Goal: Check status: Check status

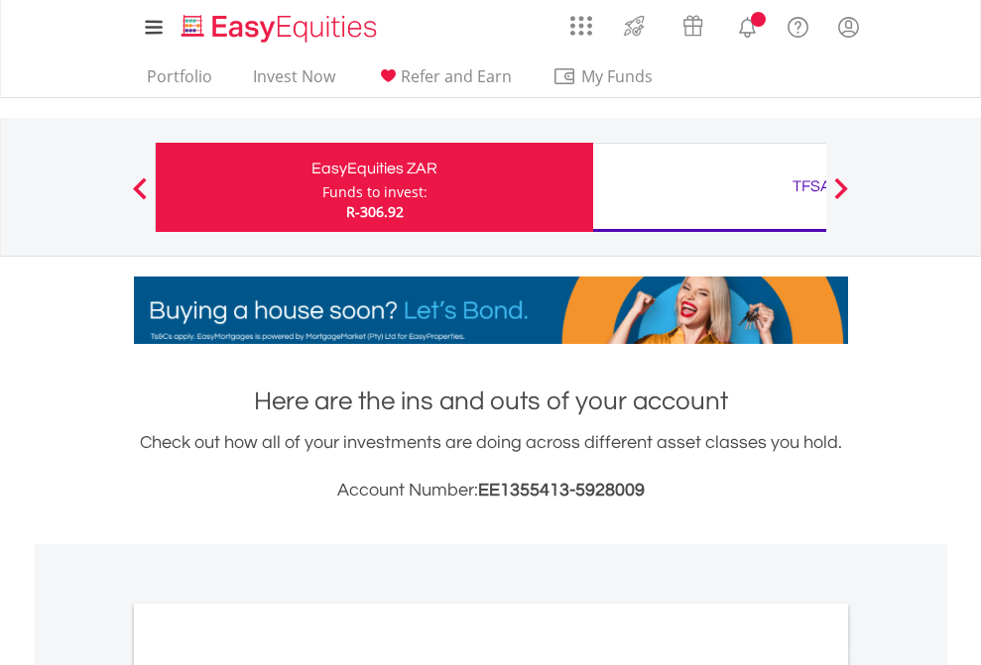
click at [322, 187] on div "Funds to invest:" at bounding box center [374, 192] width 105 height 20
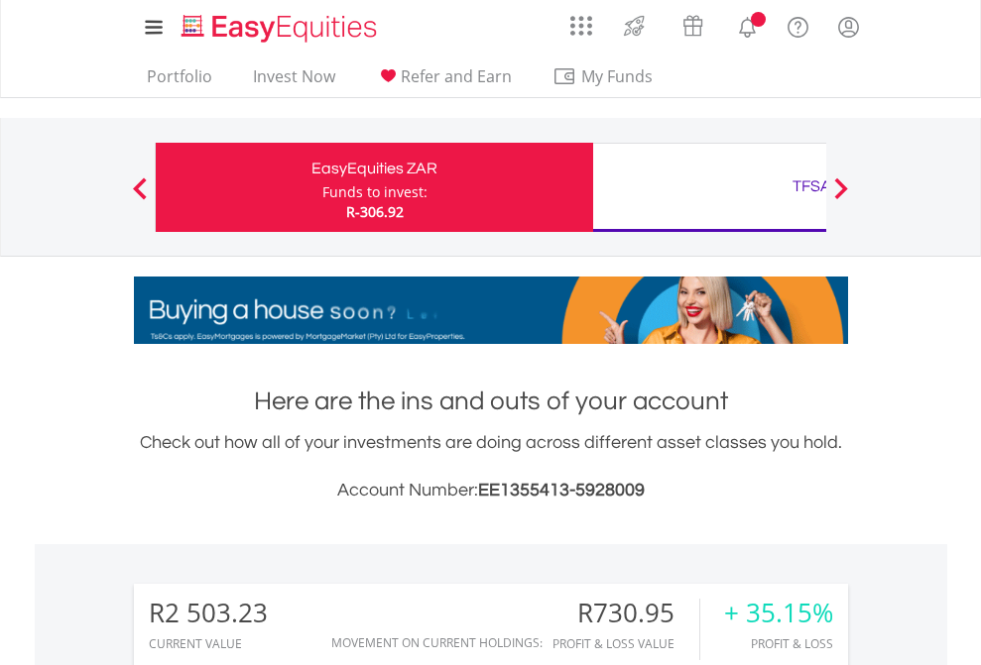
scroll to position [190, 311]
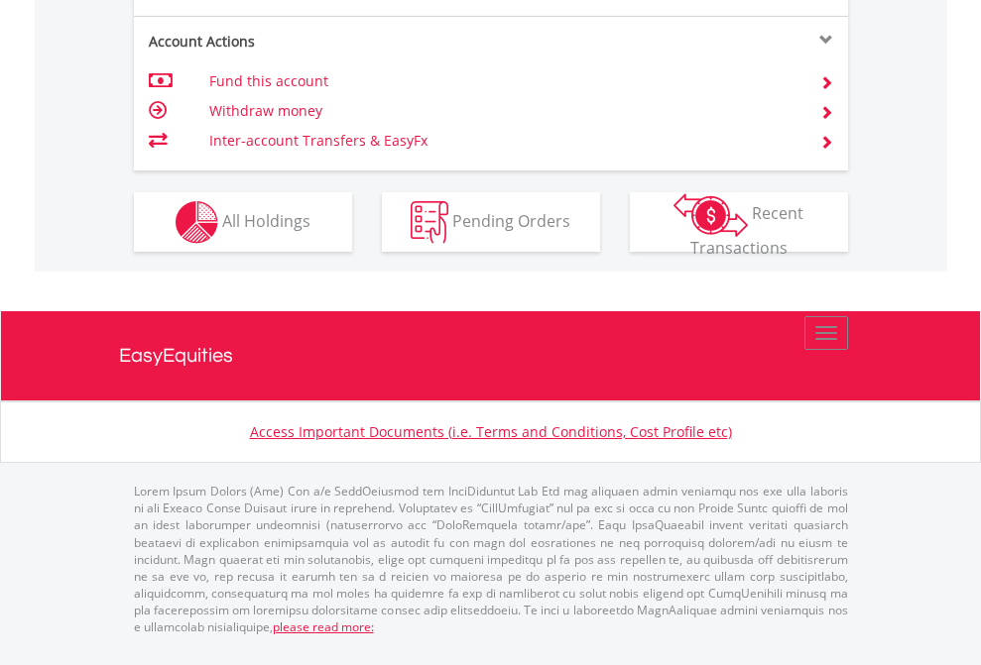
scroll to position [1901, 0]
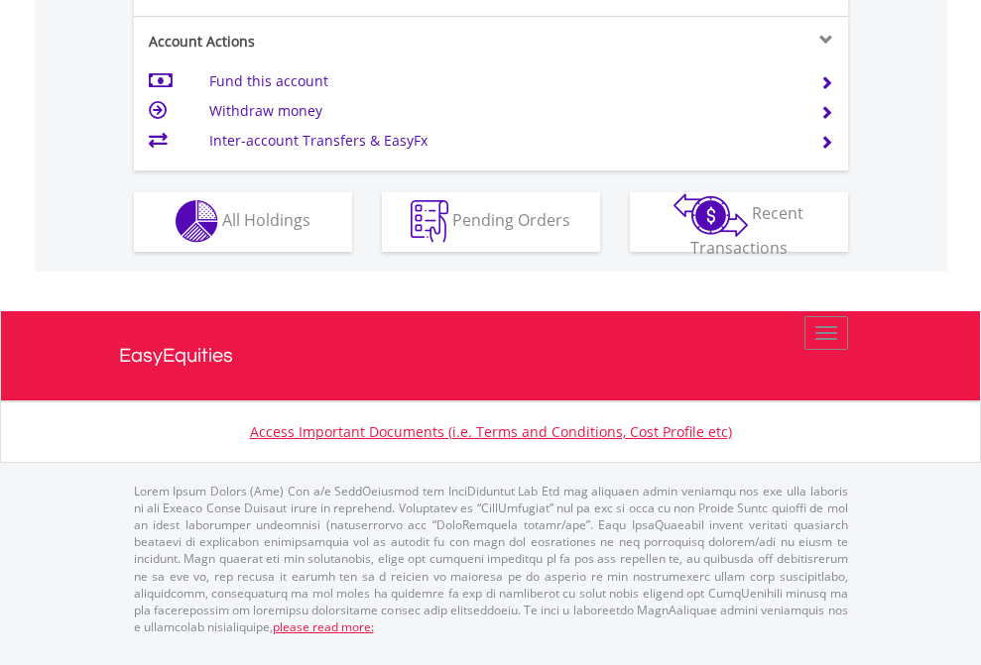
scroll to position [1854, 0]
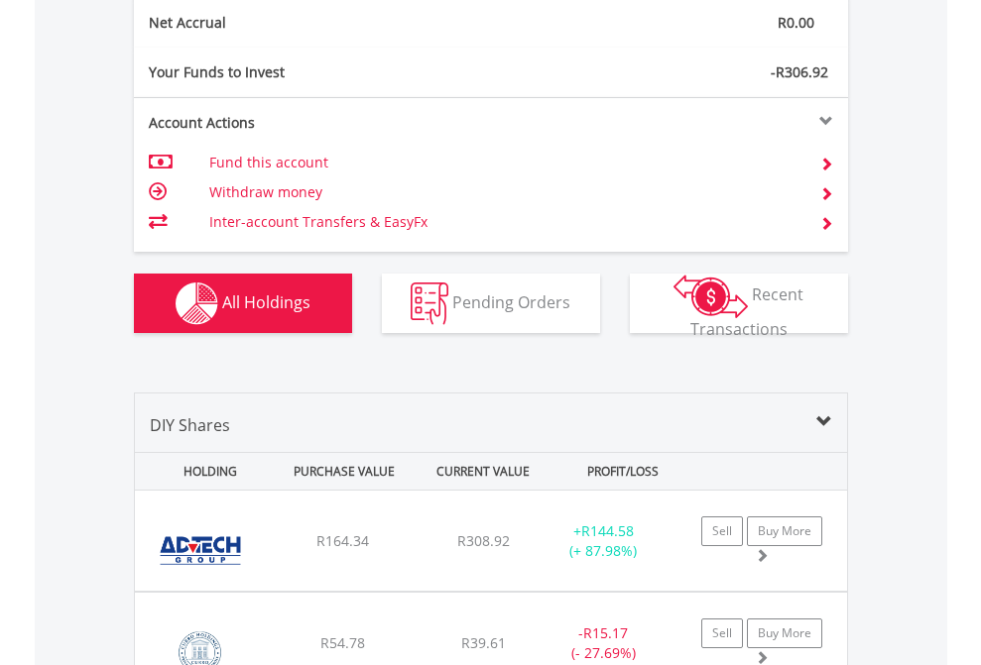
scroll to position [2245, 0]
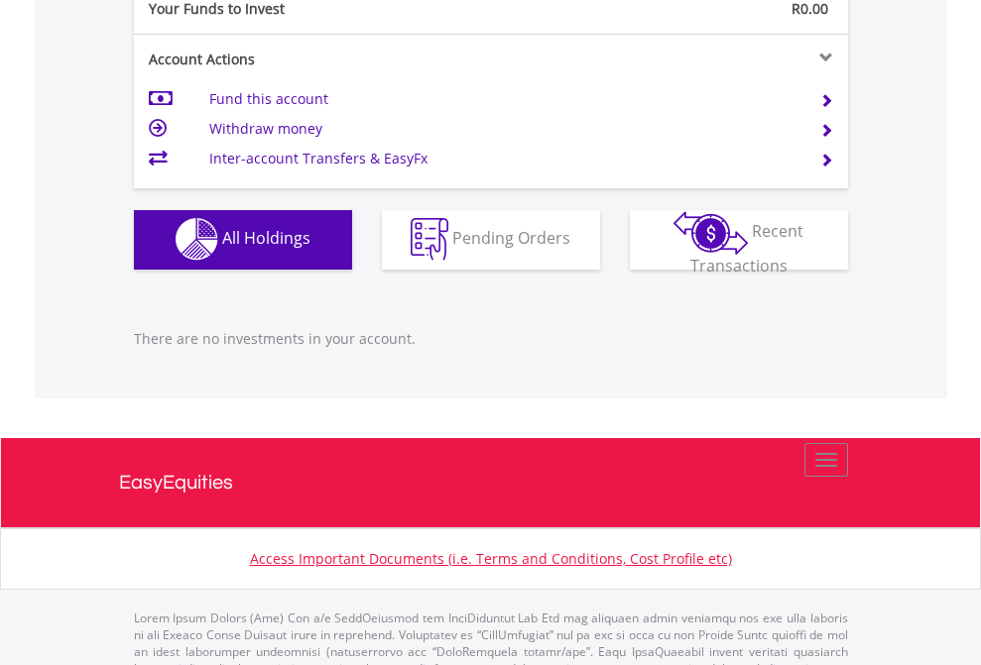
scroll to position [1963, 0]
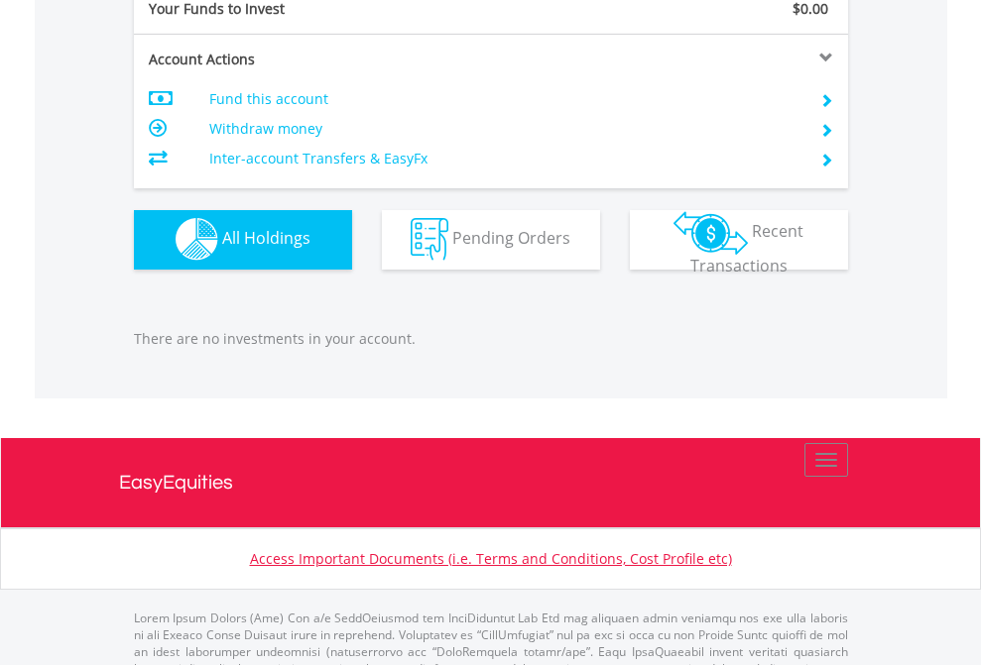
scroll to position [1963, 0]
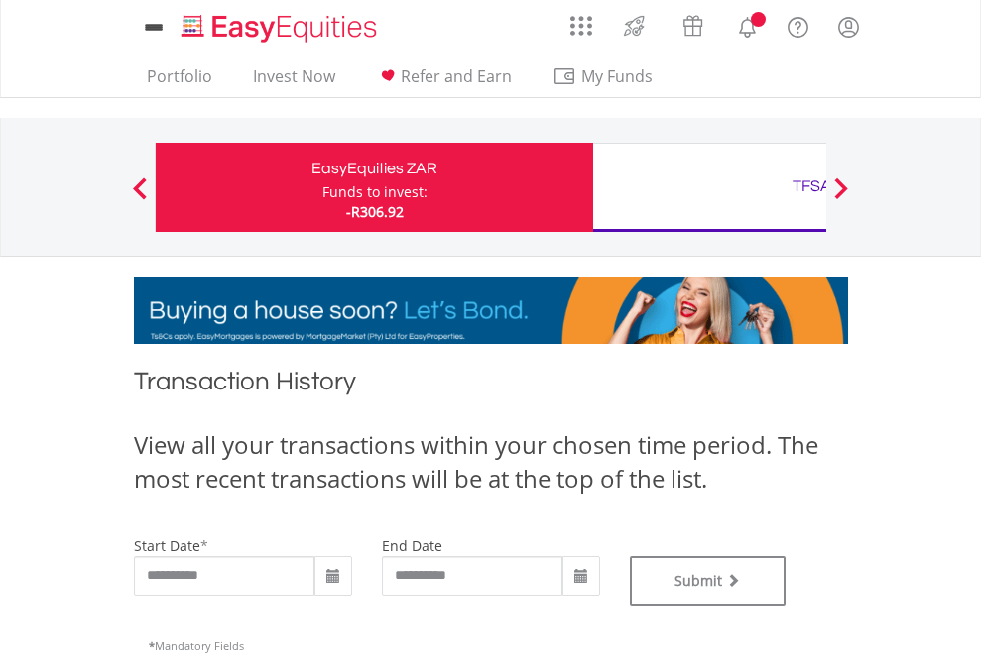
type input "**********"
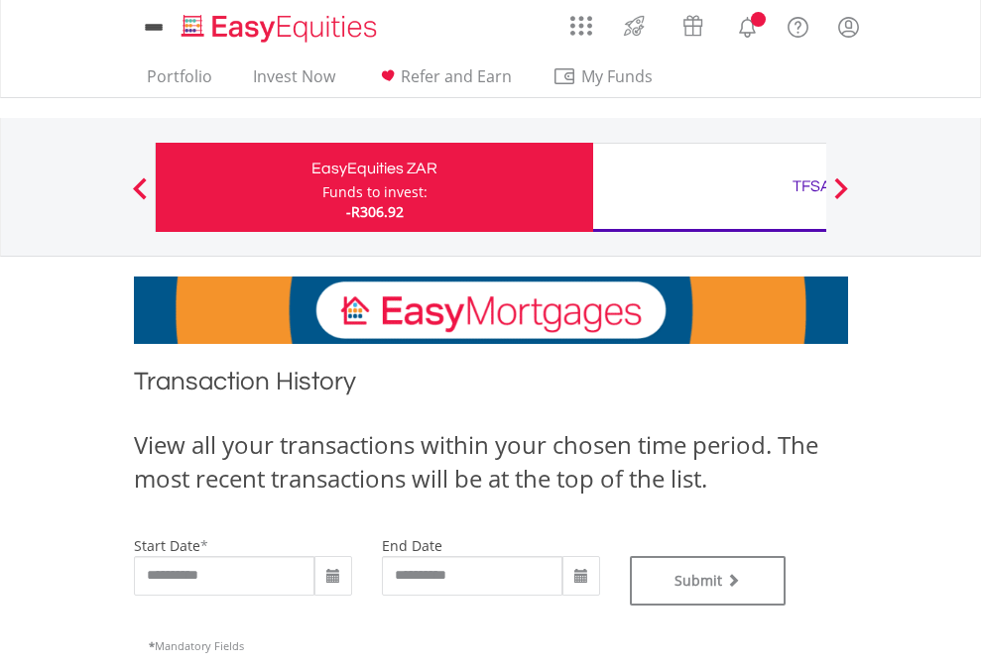
type input "**********"
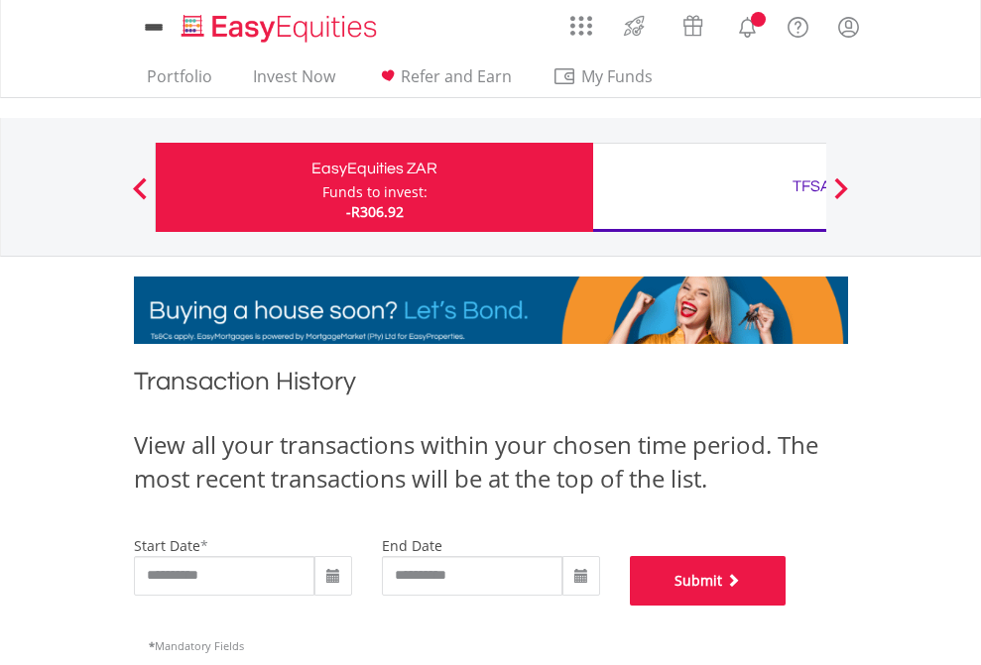
click at [786, 606] on button "Submit" at bounding box center [708, 581] width 157 height 50
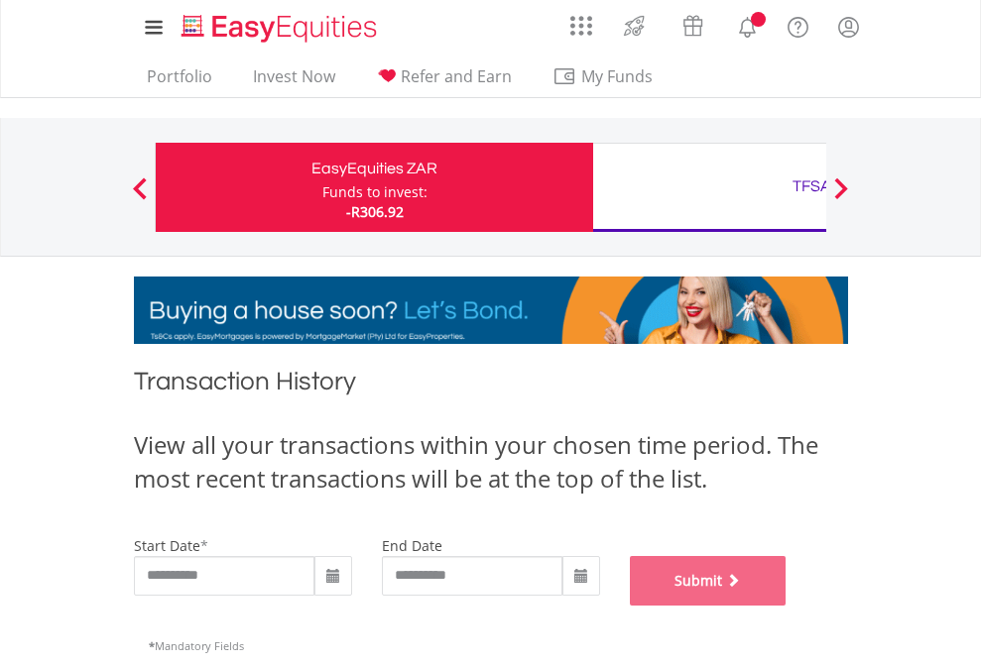
scroll to position [804, 0]
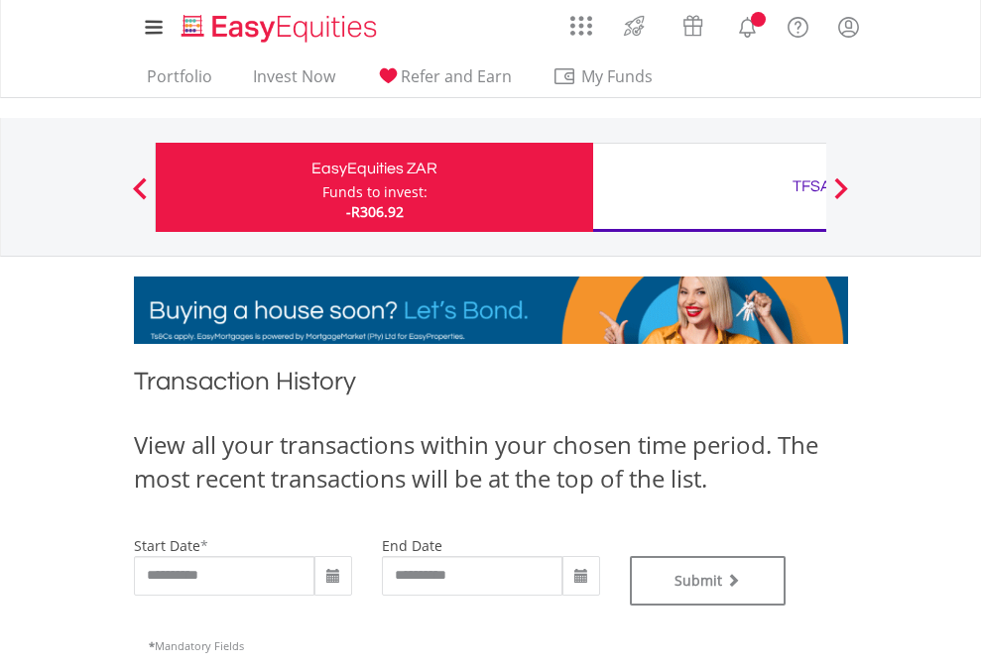
click at [709, 187] on div "TFSA" at bounding box center [811, 187] width 413 height 28
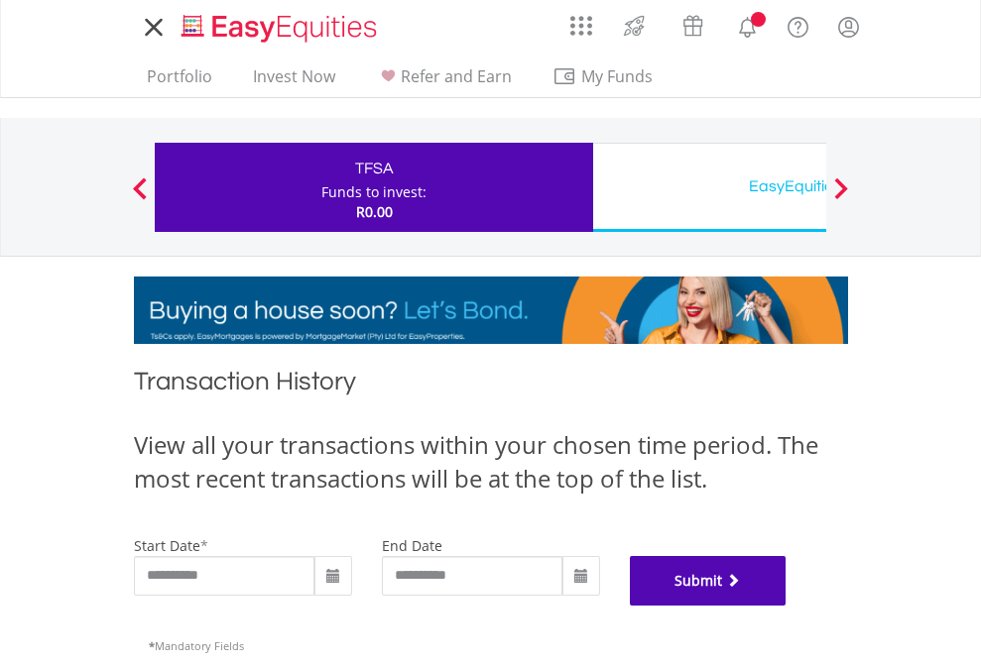
click at [786, 606] on button "Submit" at bounding box center [708, 581] width 157 height 50
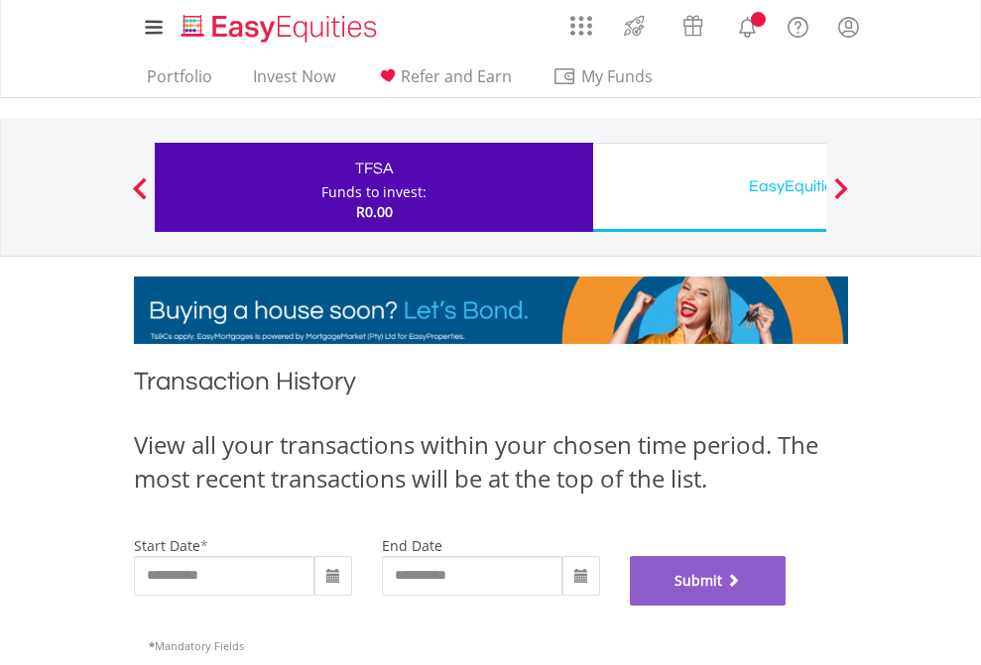
scroll to position [804, 0]
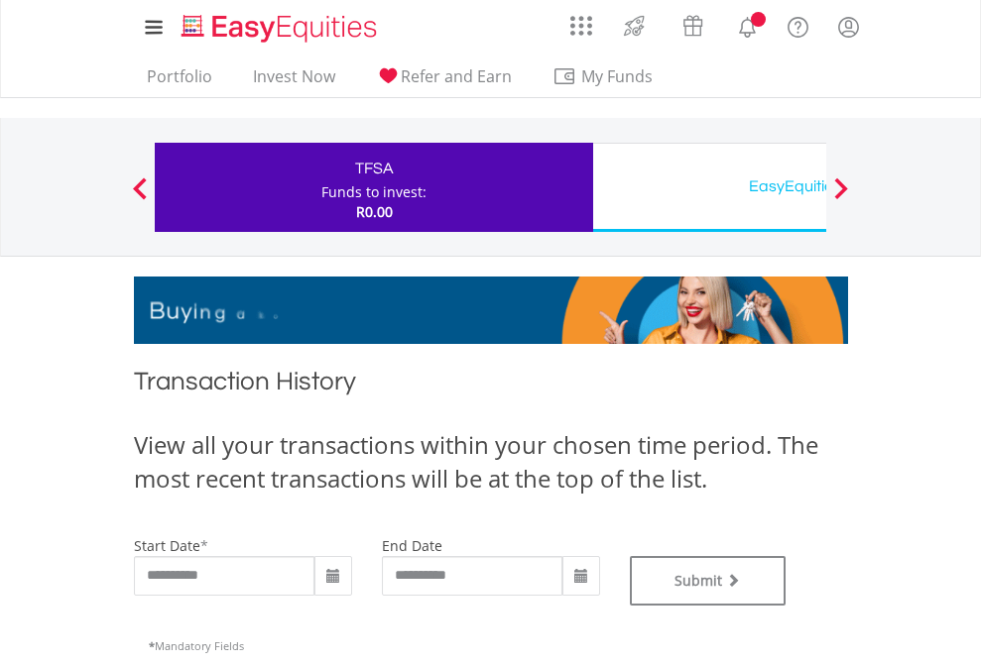
click at [709, 187] on div "EasyEquities USD" at bounding box center [811, 187] width 413 height 28
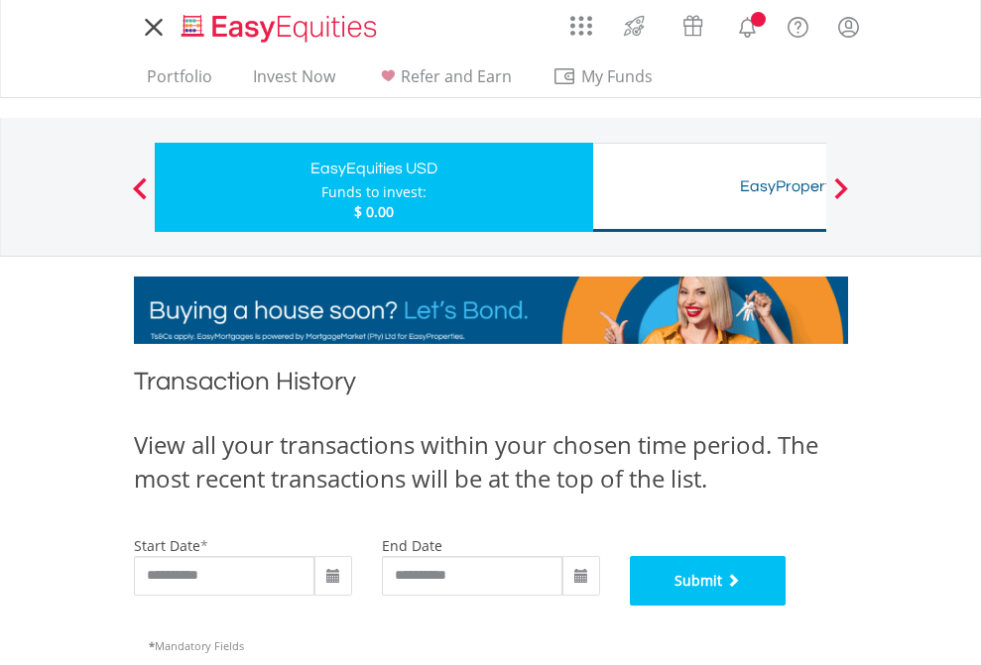
click at [786, 606] on button "Submit" at bounding box center [708, 581] width 157 height 50
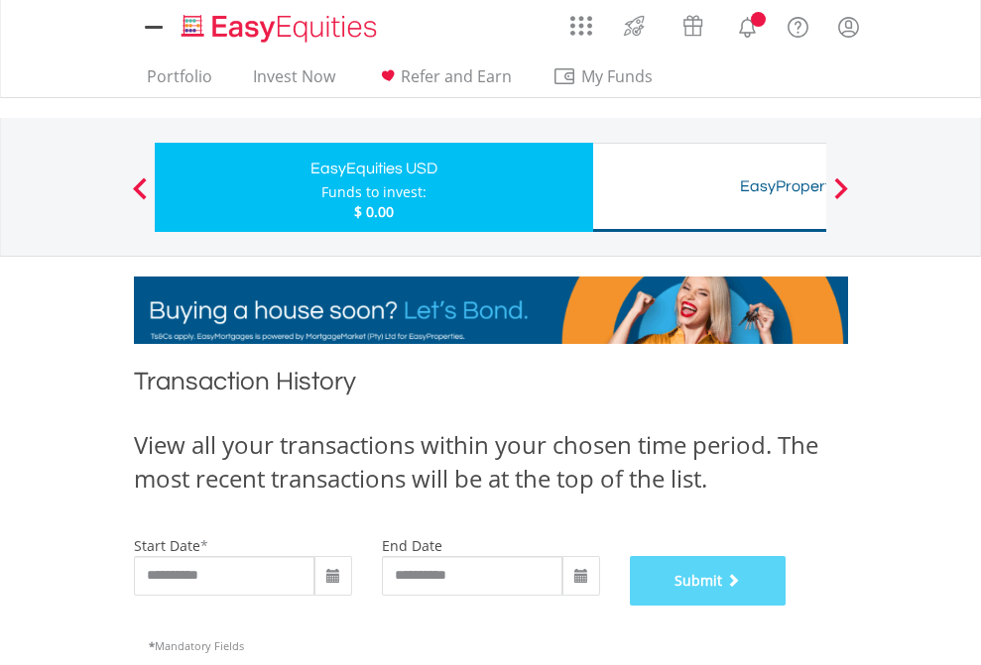
scroll to position [804, 0]
